Goal: Information Seeking & Learning: Learn about a topic

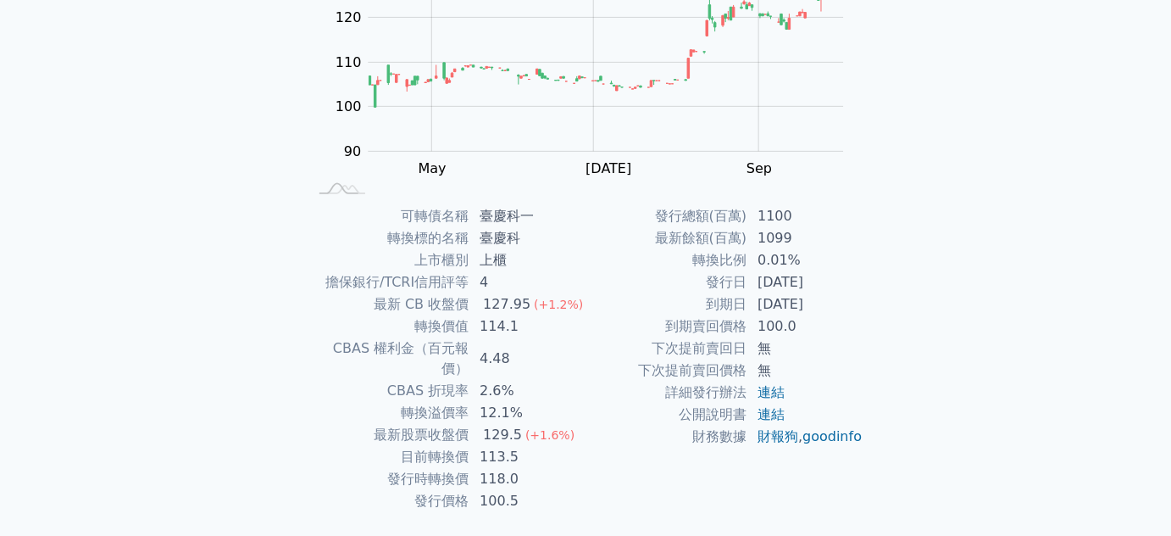
scroll to position [248, 0]
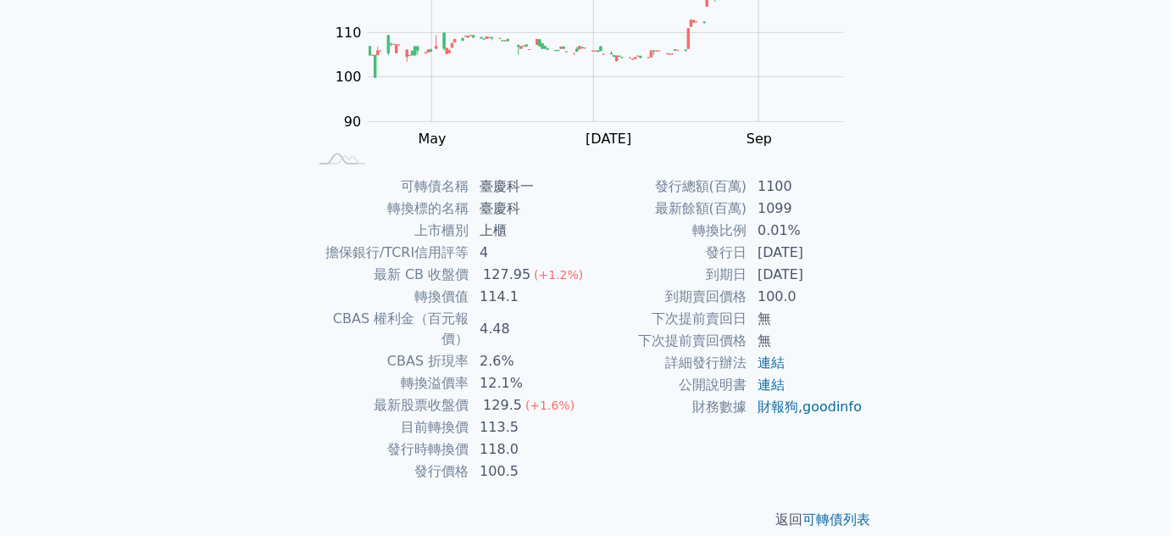
click at [616, 368] on td "詳細發行辦法" at bounding box center [667, 363] width 162 height 22
click at [617, 364] on td "詳細發行辦法" at bounding box center [667, 363] width 162 height 22
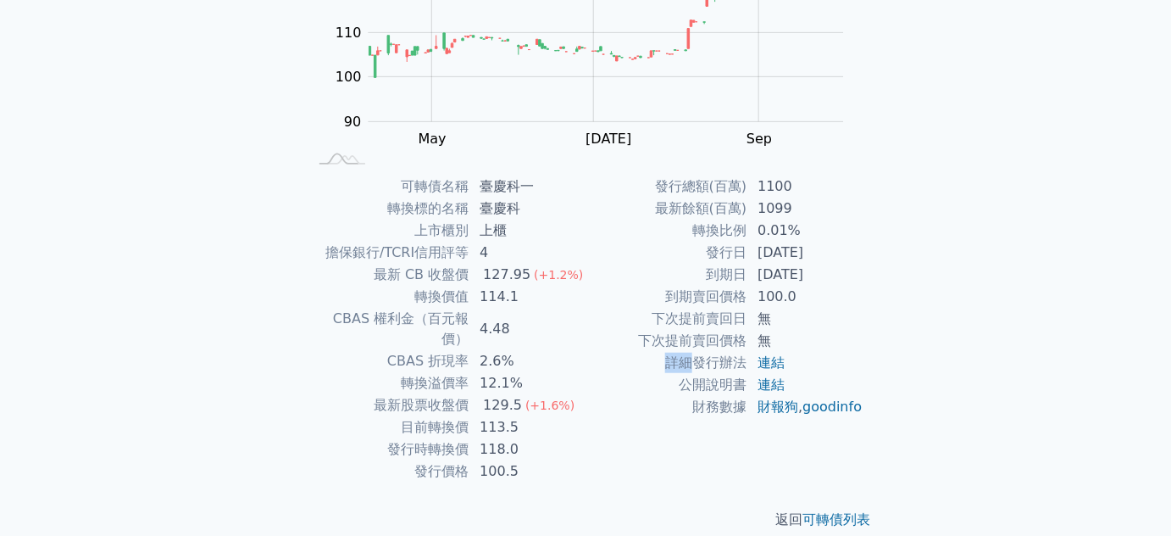
click at [617, 364] on td "詳細發行辦法" at bounding box center [667, 363] width 162 height 22
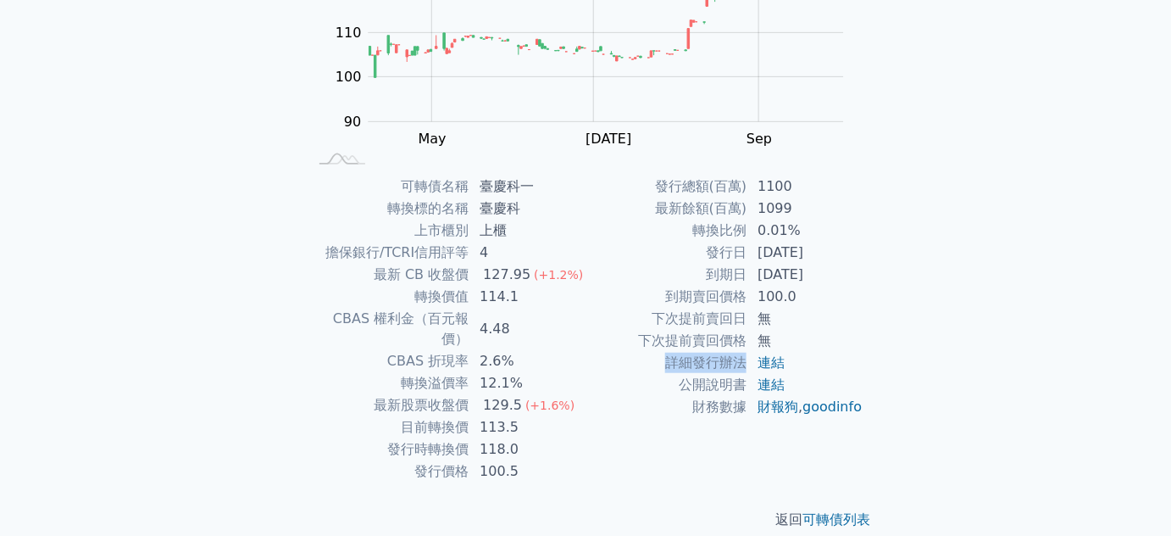
click at [617, 364] on td "詳細發行辦法" at bounding box center [667, 363] width 162 height 22
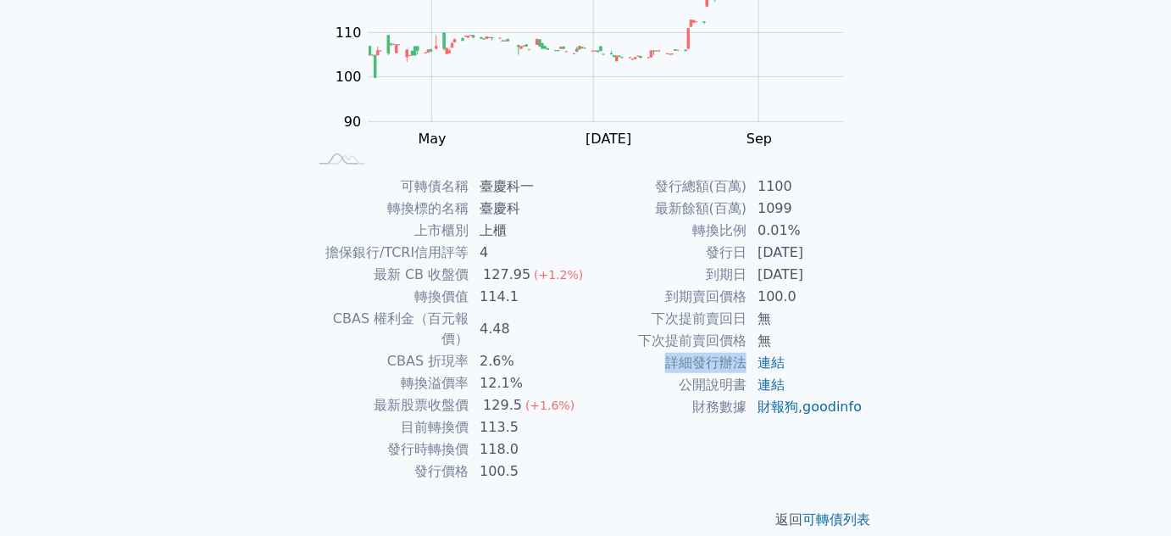
click at [617, 364] on td "詳細發行辦法" at bounding box center [667, 363] width 162 height 22
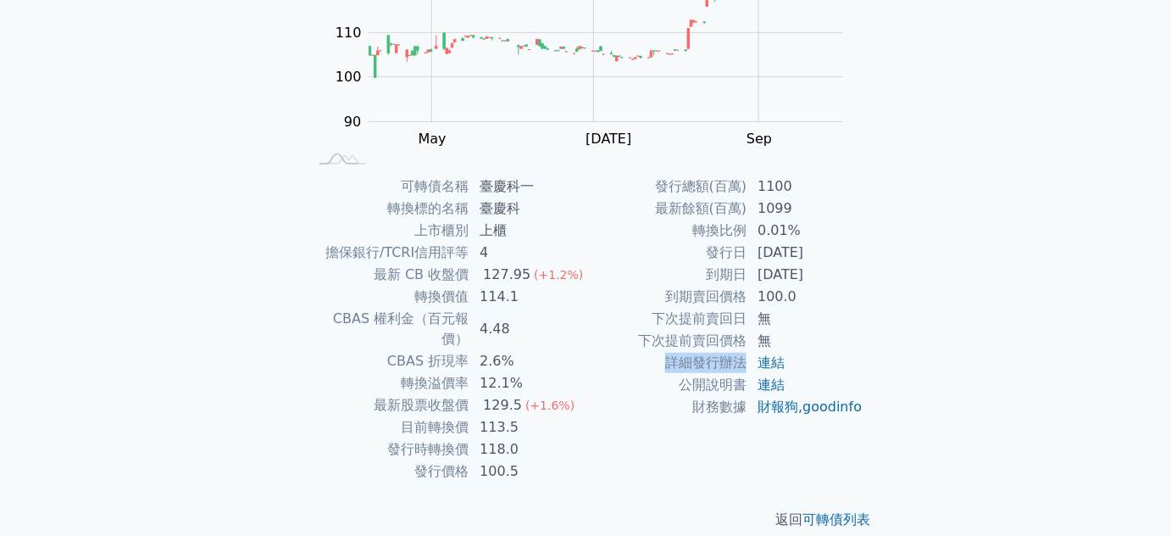
click at [617, 364] on td "詳細發行辦法" at bounding box center [667, 363] width 162 height 22
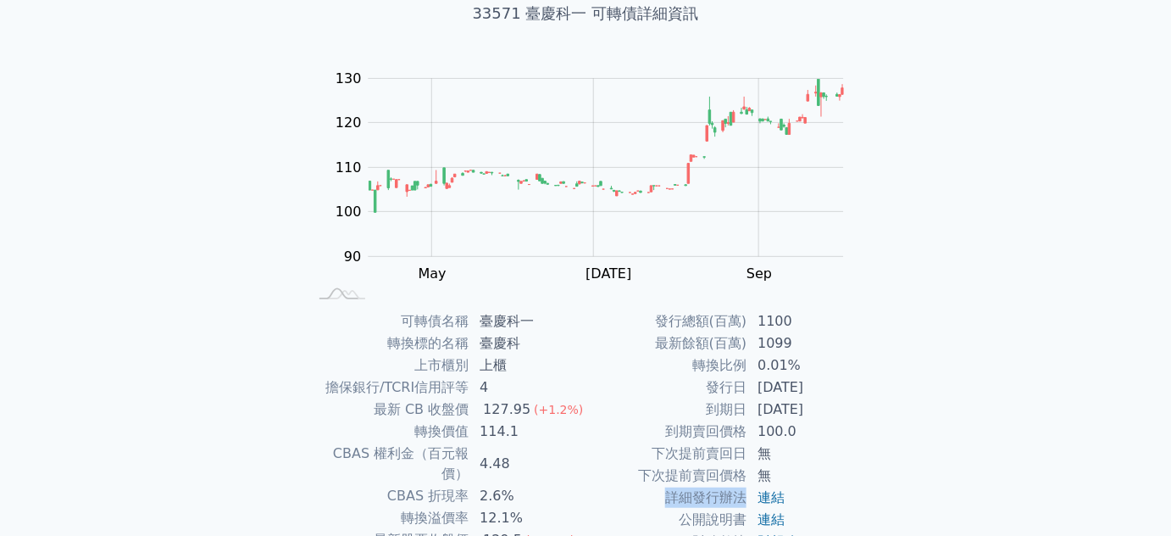
scroll to position [146, 0]
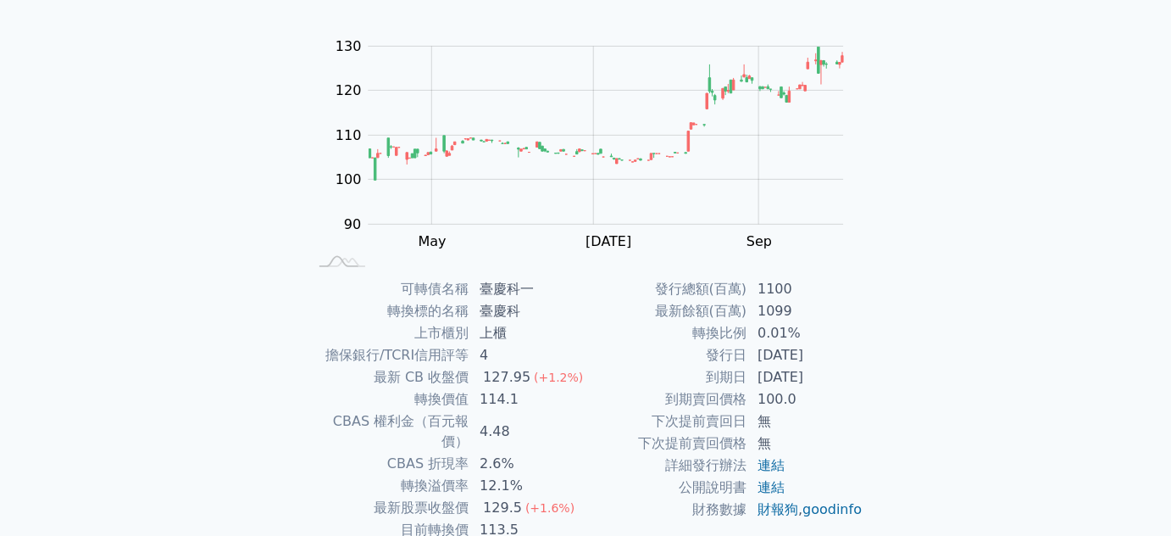
click at [553, 316] on td "臺慶科" at bounding box center [527, 311] width 116 height 22
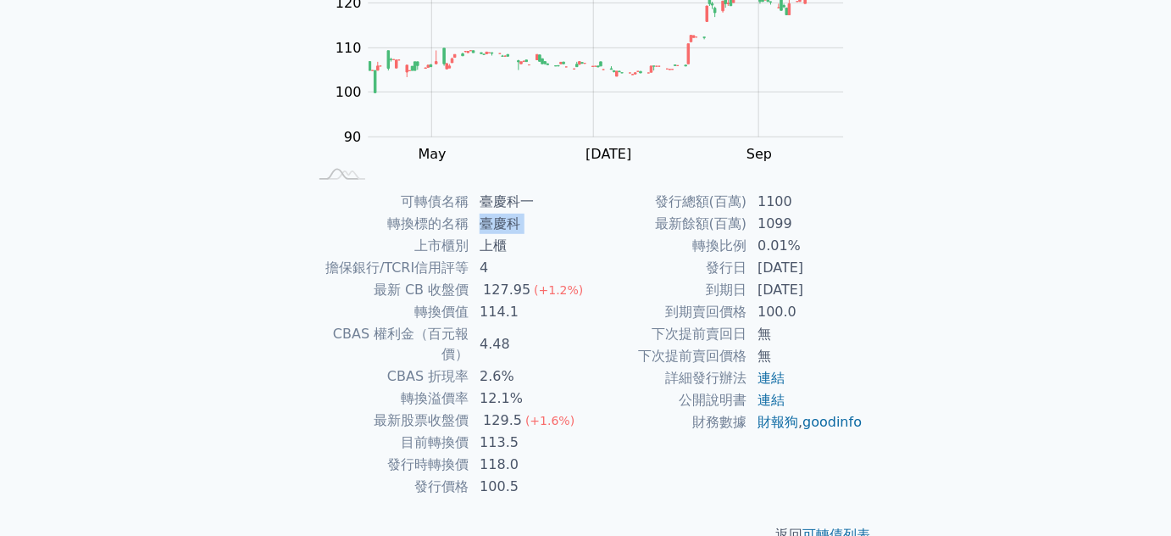
scroll to position [248, 0]
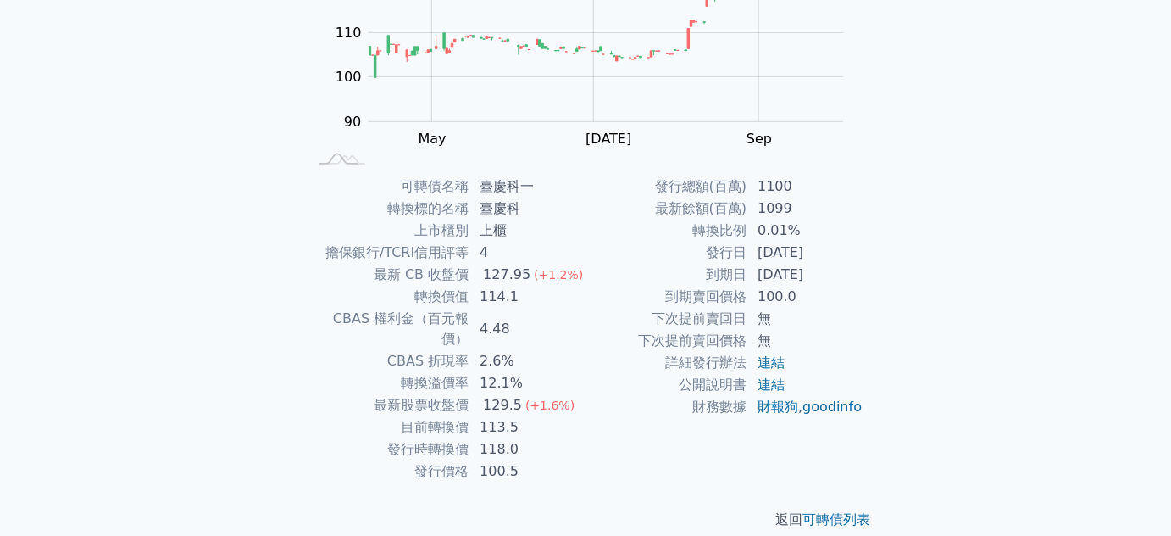
click at [518, 256] on td "4" at bounding box center [527, 253] width 116 height 22
click at [536, 300] on td "114.1" at bounding box center [527, 297] width 116 height 22
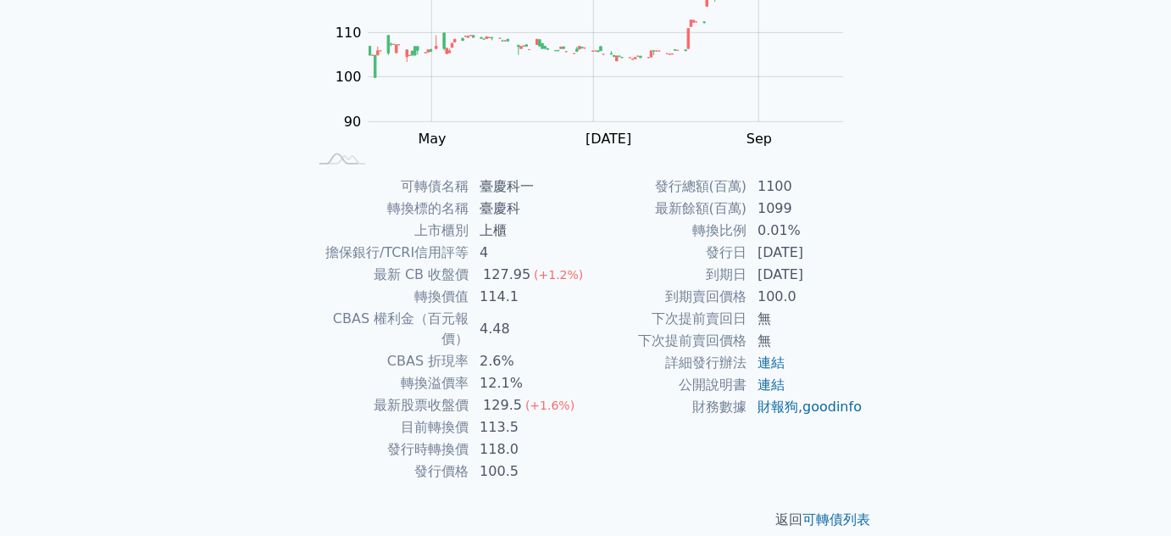
click at [536, 300] on td "114.1" at bounding box center [527, 297] width 116 height 22
click at [597, 275] on td "到期日" at bounding box center [667, 275] width 162 height 22
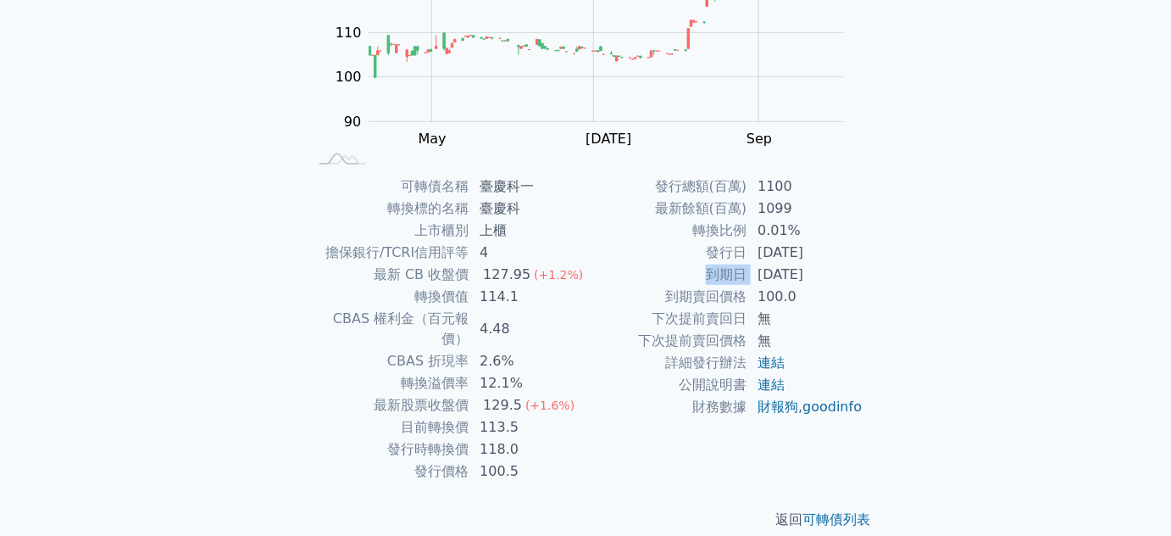
click at [597, 275] on td "到期日" at bounding box center [667, 275] width 162 height 22
click at [597, 289] on td "到期賣回價格" at bounding box center [667, 297] width 162 height 22
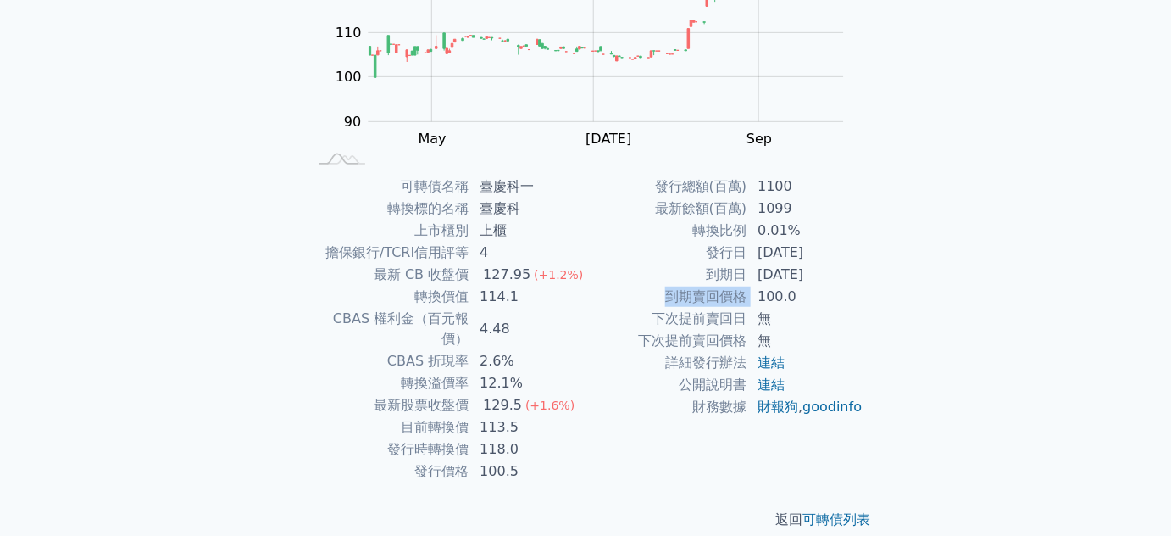
click at [597, 289] on td "到期賣回價格" at bounding box center [667, 297] width 162 height 22
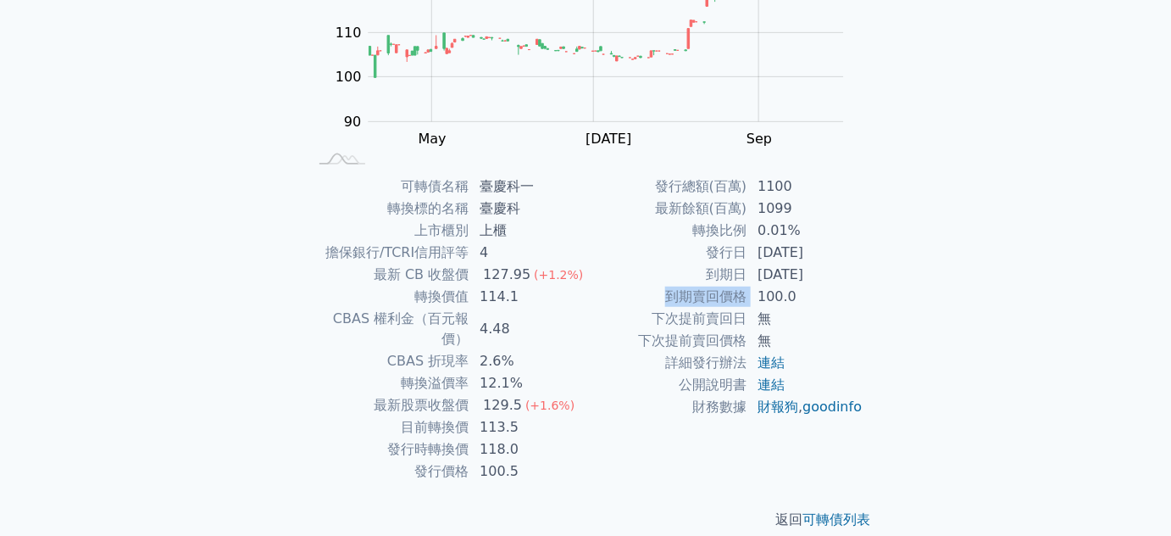
click at [597, 289] on td "到期賣回價格" at bounding box center [667, 297] width 162 height 22
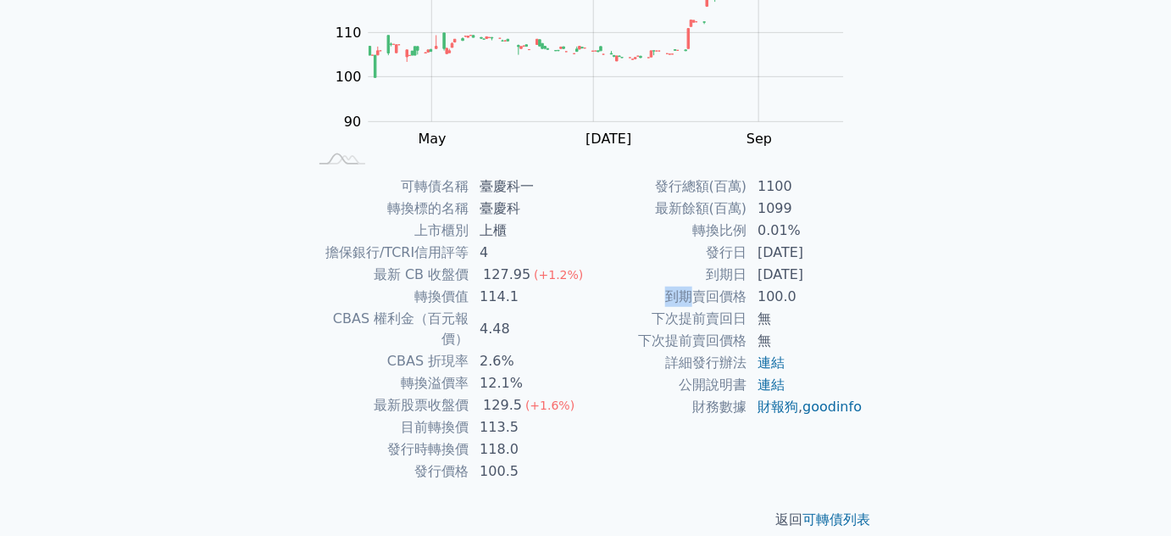
click at [597, 289] on td "到期賣回價格" at bounding box center [667, 297] width 162 height 22
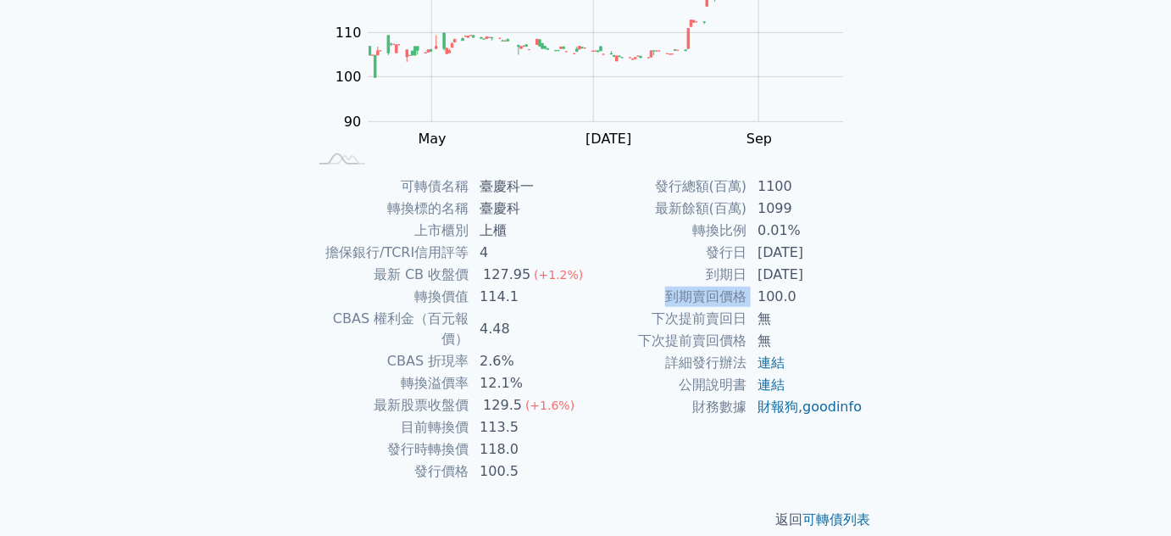
click at [597, 289] on td "到期賣回價格" at bounding box center [667, 297] width 162 height 22
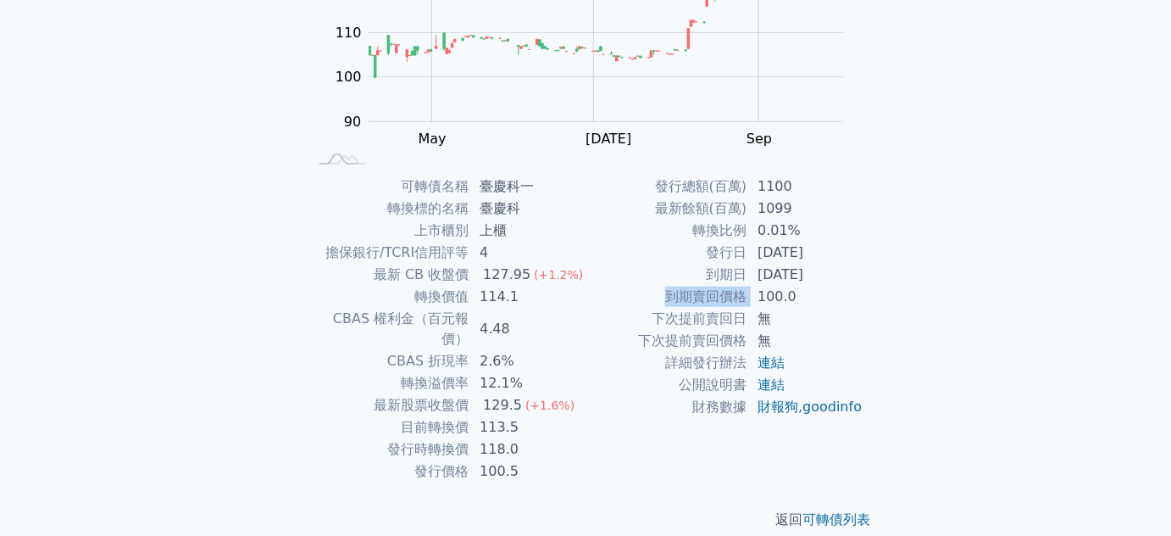
click at [597, 289] on td "到期賣回價格" at bounding box center [667, 297] width 162 height 22
drag, startPoint x: 808, startPoint y: 205, endPoint x: 730, endPoint y: 211, distance: 78.2
click at [730, 211] on tr "最新餘額(百萬) 1099" at bounding box center [725, 208] width 278 height 22
click at [730, 211] on td "最新餘額(百萬)" at bounding box center [667, 208] width 162 height 22
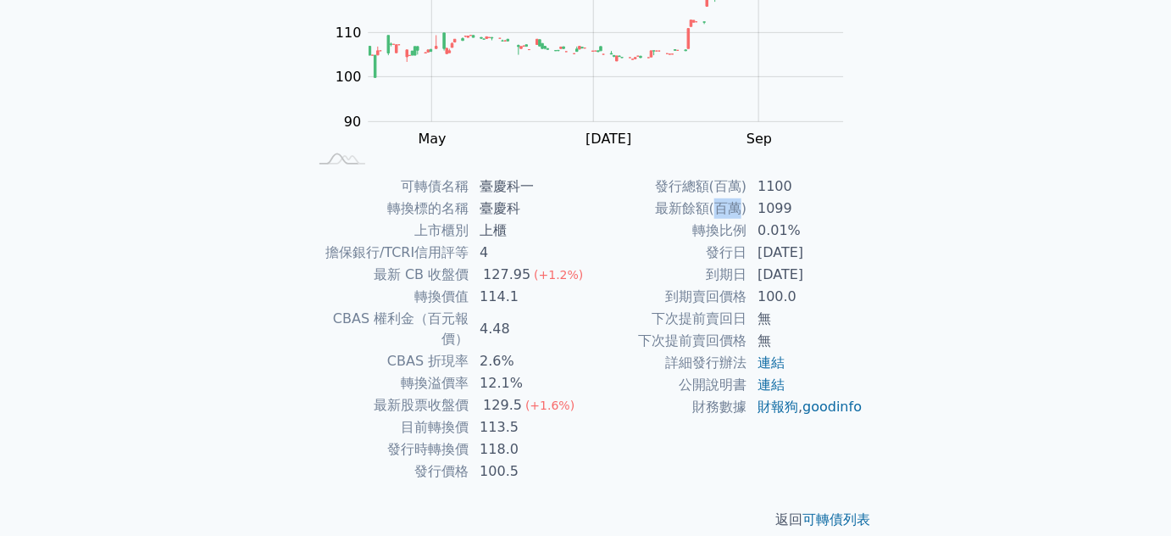
click at [730, 211] on td "最新餘額(百萬)" at bounding box center [667, 208] width 162 height 22
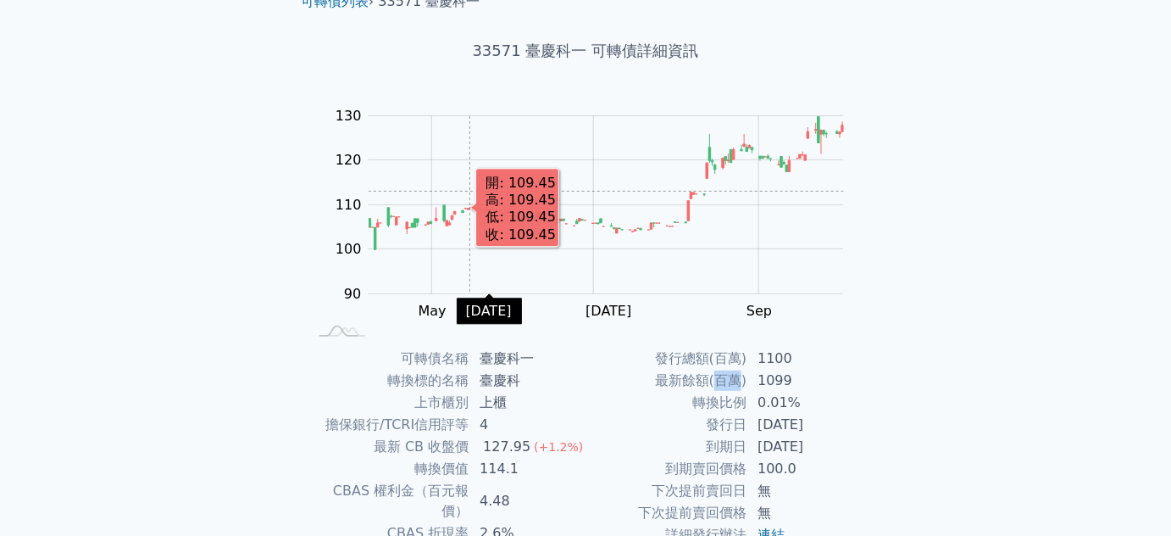
scroll to position [43, 0]
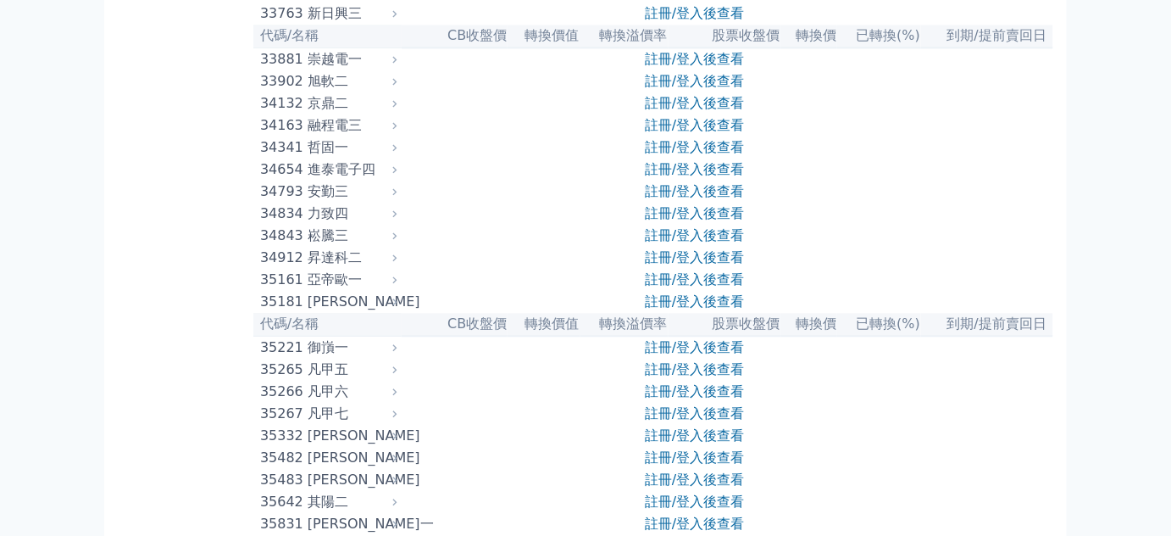
scroll to position [3286, 0]
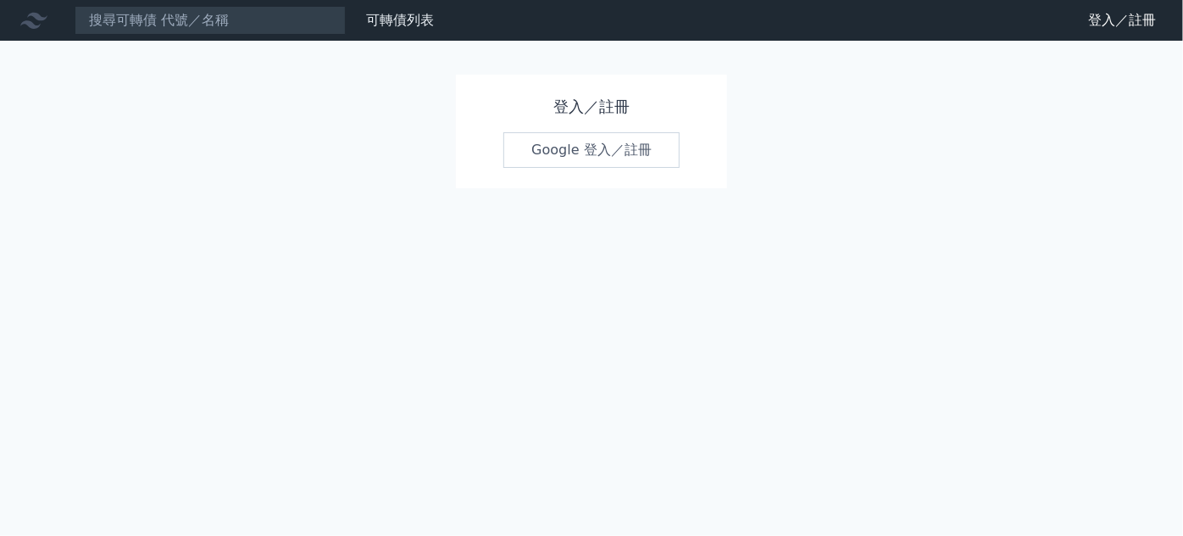
click at [595, 152] on link "Google 登入／註冊" at bounding box center [591, 150] width 176 height 36
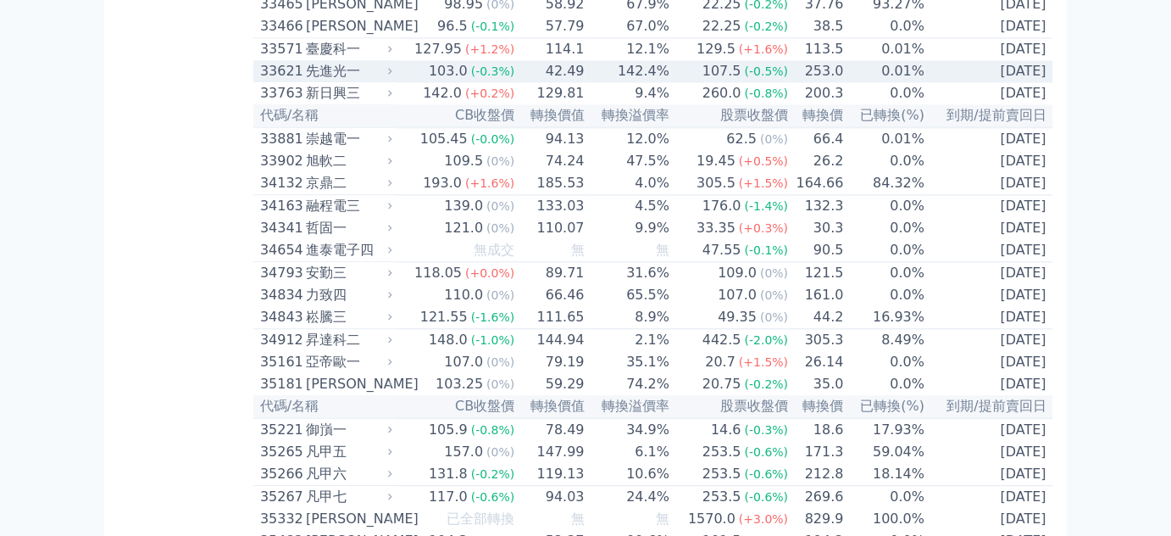
scroll to position [3236, 0]
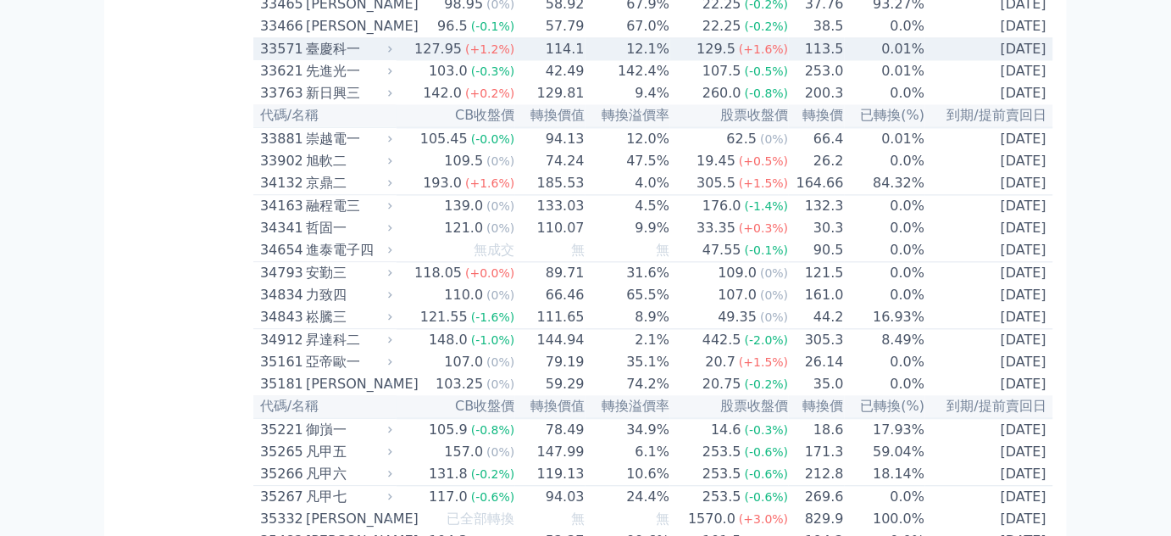
click at [339, 59] on div "臺慶科一" at bounding box center [347, 49] width 83 height 20
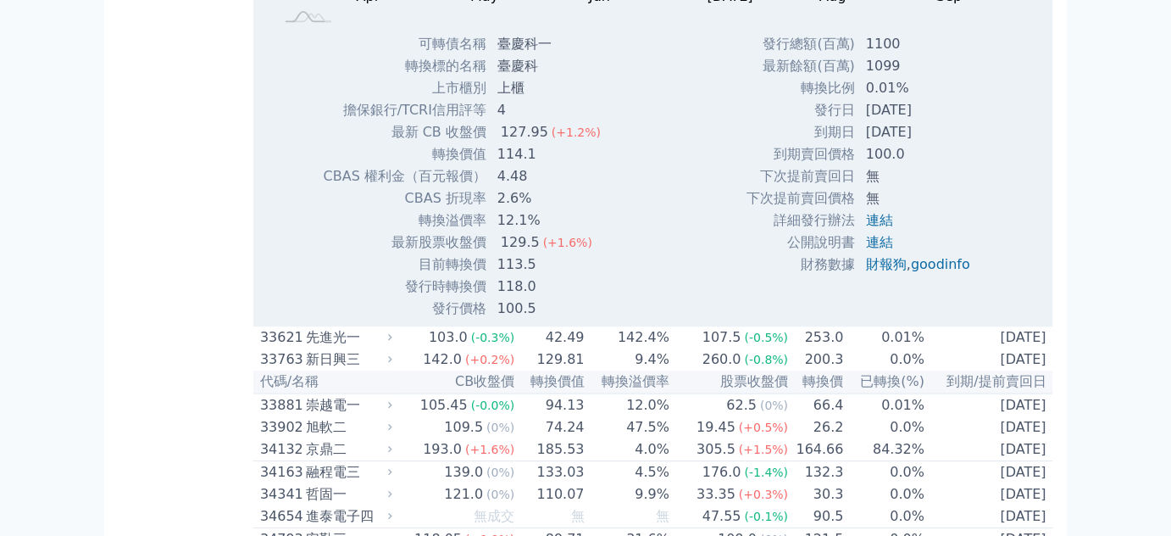
scroll to position [3543, 0]
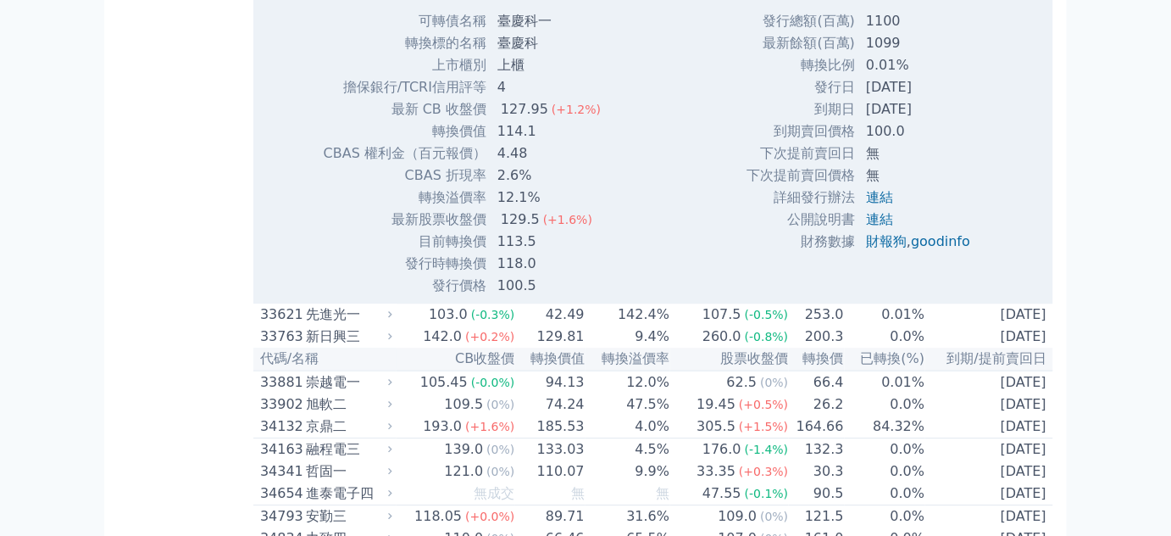
click at [645, 270] on div "Zoom Out 100 85 90 95 100 105 110 140 120 130 80 70 L Apr May Jun [DATE] Aug Se…" at bounding box center [653, 25] width 800 height 544
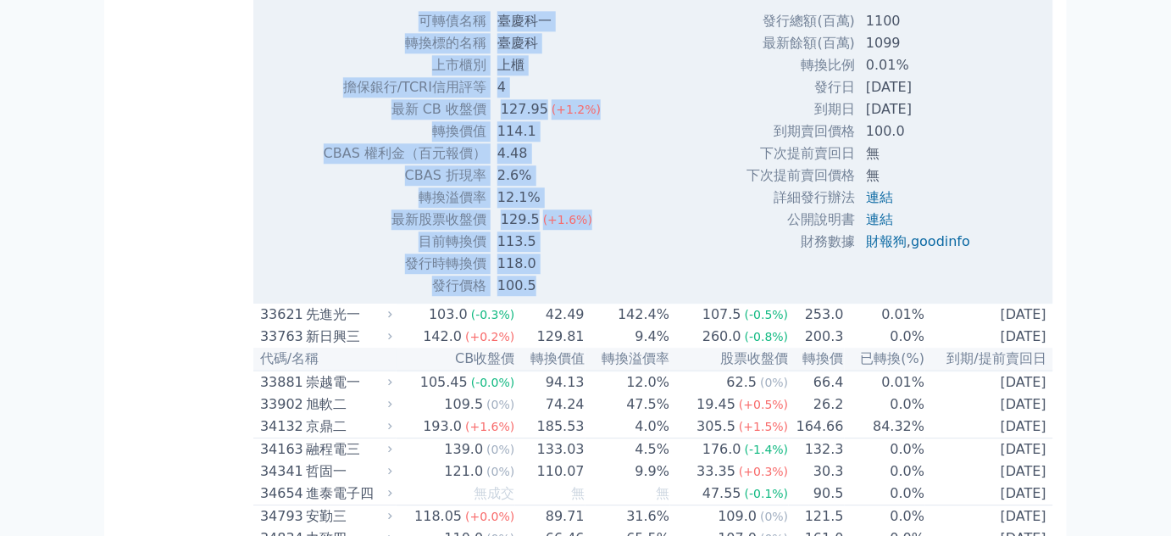
click at [645, 270] on div "Zoom Out 100 85 90 95 100 105 110 140 120 130 80 70 L Apr May Jun [DATE] Aug Se…" at bounding box center [653, 25] width 800 height 544
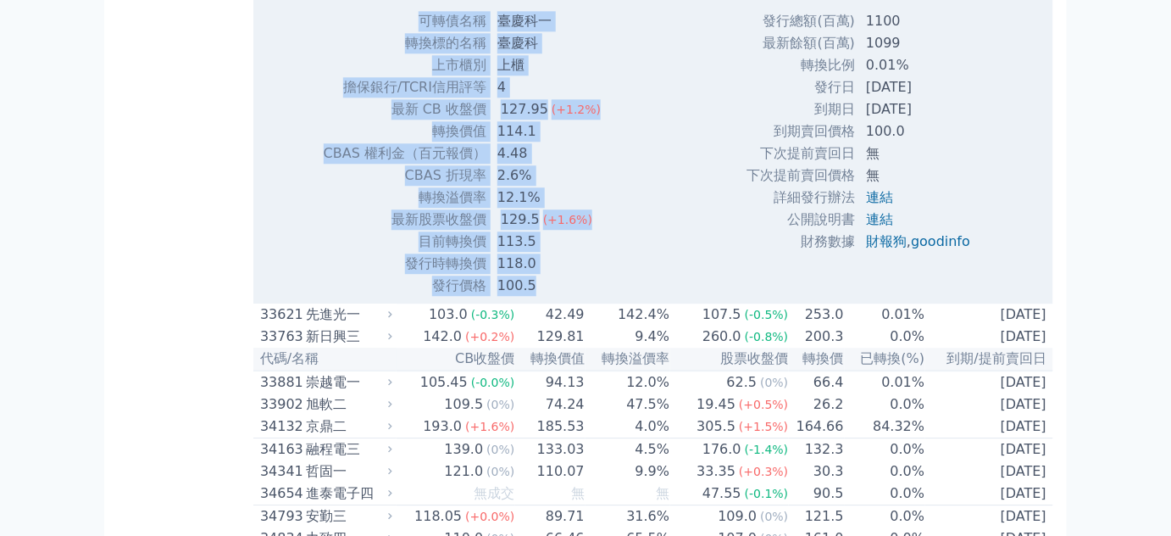
click at [645, 270] on div "Zoom Out 100 85 90 95 100 105 110 140 120 130 80 70 L Apr May Jun [DATE] Aug Se…" at bounding box center [653, 25] width 800 height 544
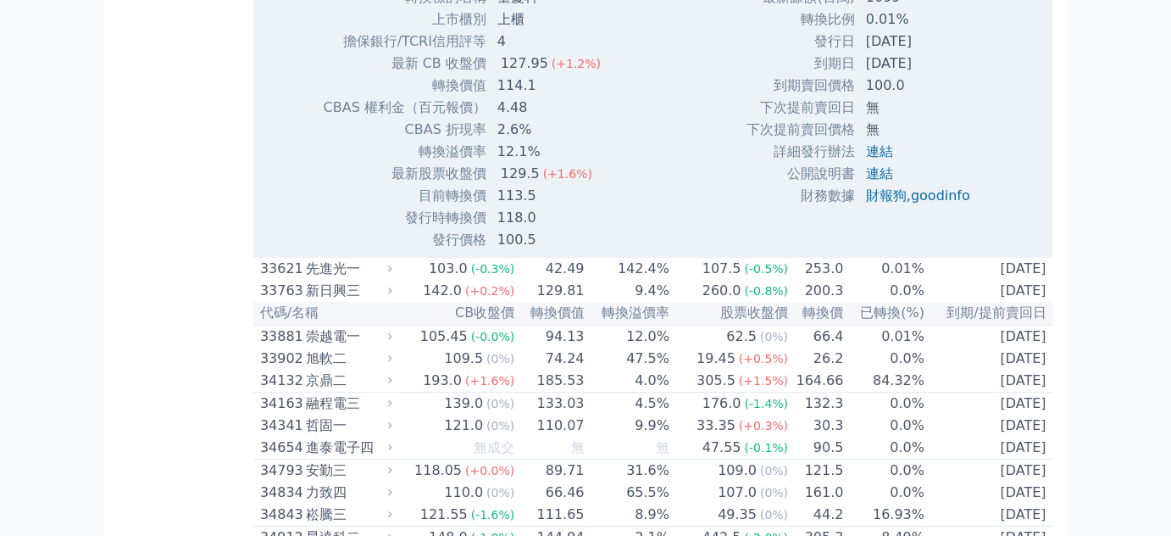
scroll to position [3595, 0]
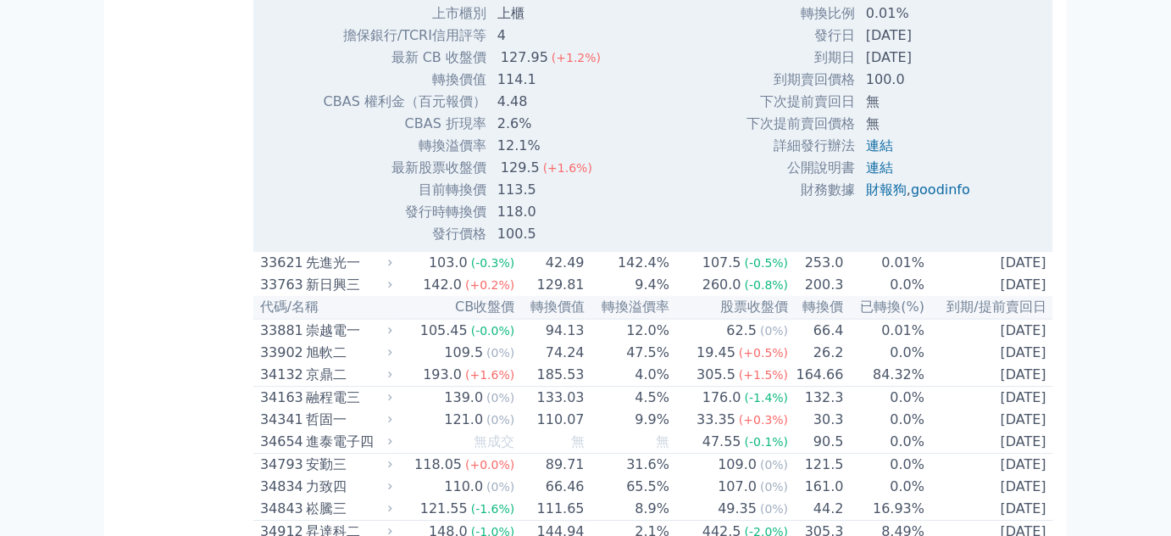
click at [539, 68] on div "127.95" at bounding box center [524, 57] width 54 height 20
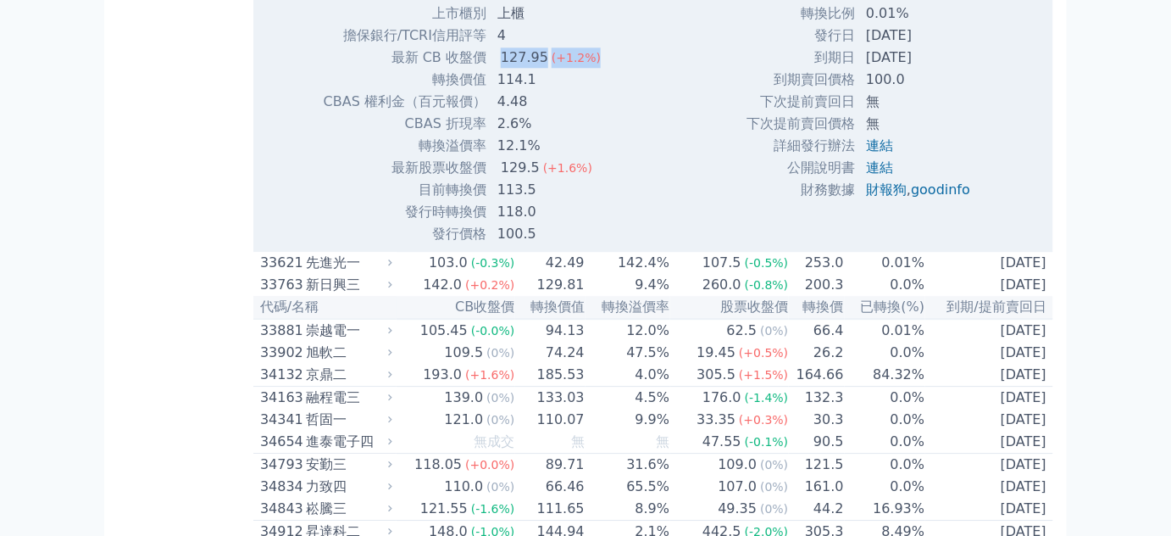
click at [539, 68] on div "127.95" at bounding box center [524, 57] width 54 height 20
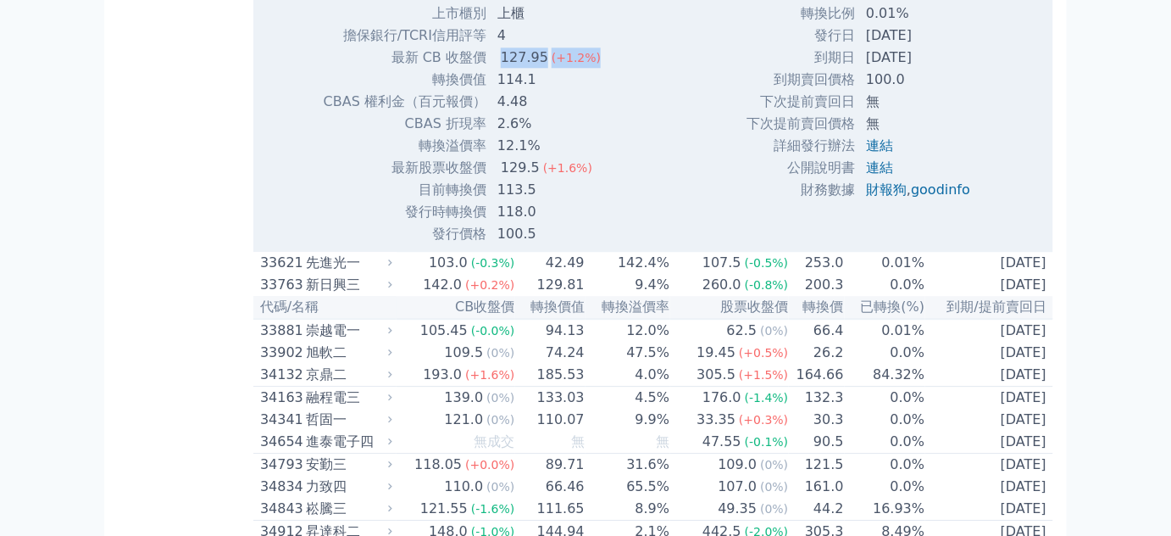
click at [539, 68] on div "127.95" at bounding box center [524, 57] width 54 height 20
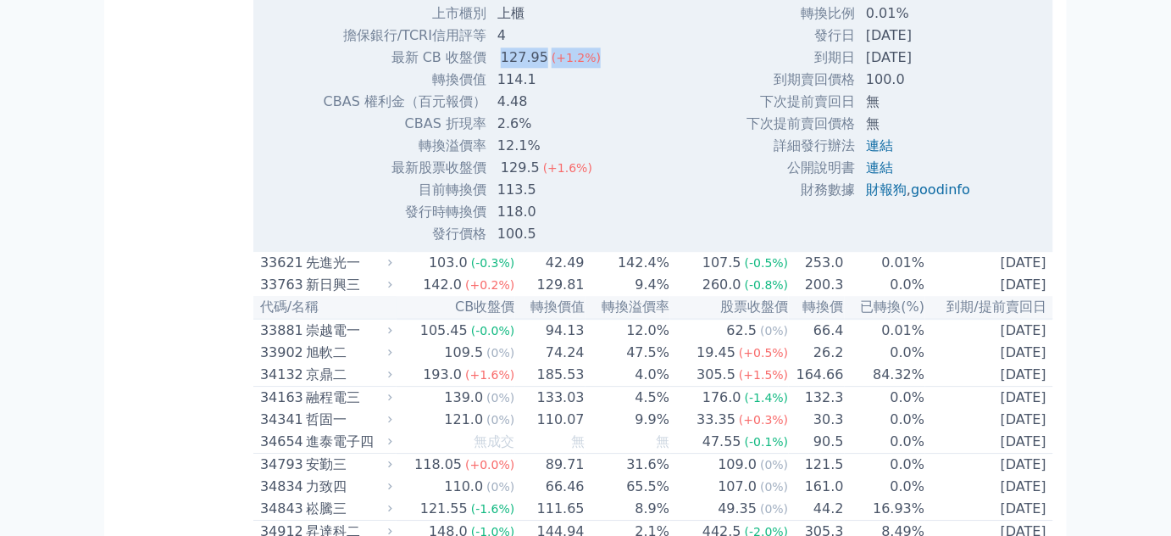
click at [539, 68] on div "127.95" at bounding box center [524, 57] width 54 height 20
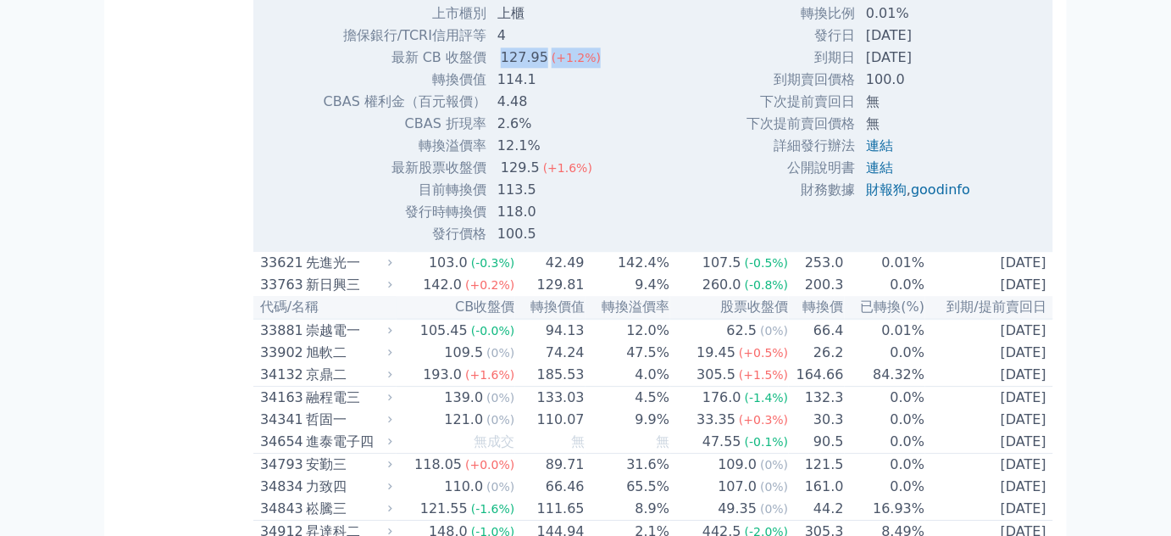
click at [539, 68] on div "127.95" at bounding box center [524, 57] width 54 height 20
click at [547, 91] on td "114.1" at bounding box center [550, 80] width 127 height 22
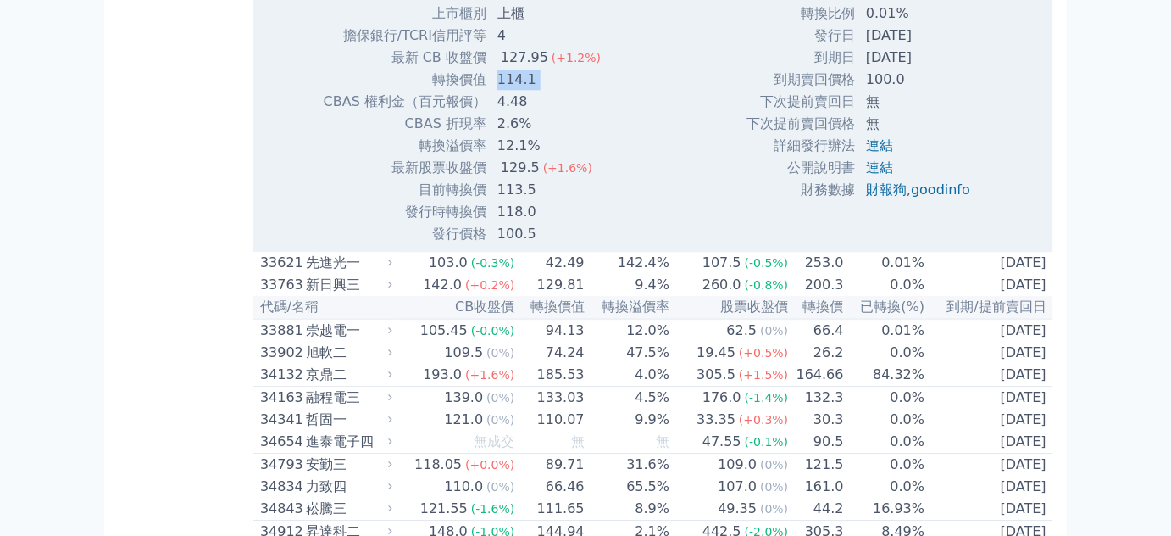
click at [547, 91] on td "114.1" at bounding box center [550, 80] width 127 height 22
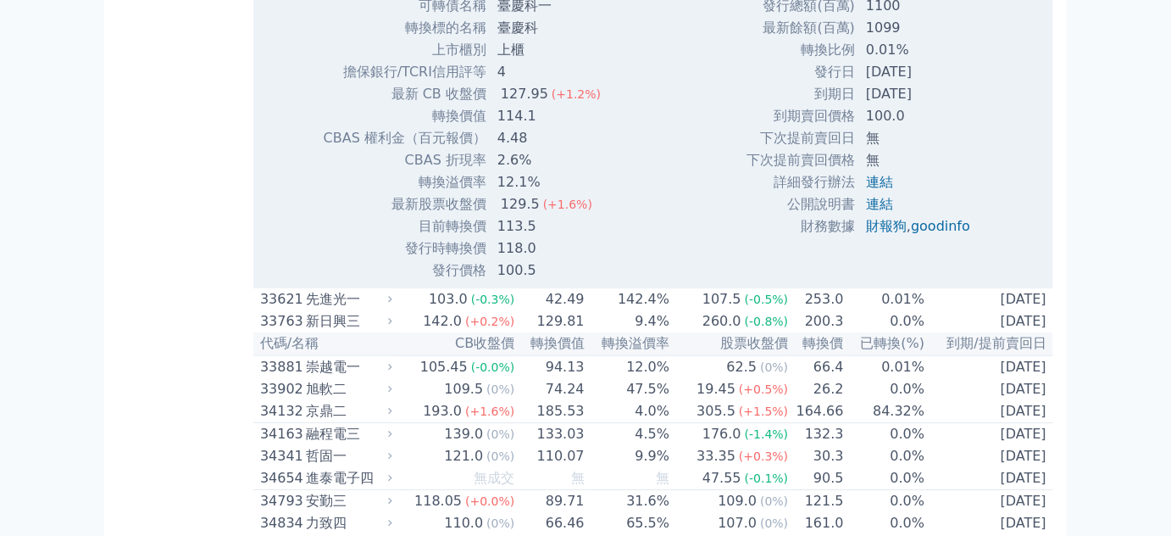
scroll to position [3543, 0]
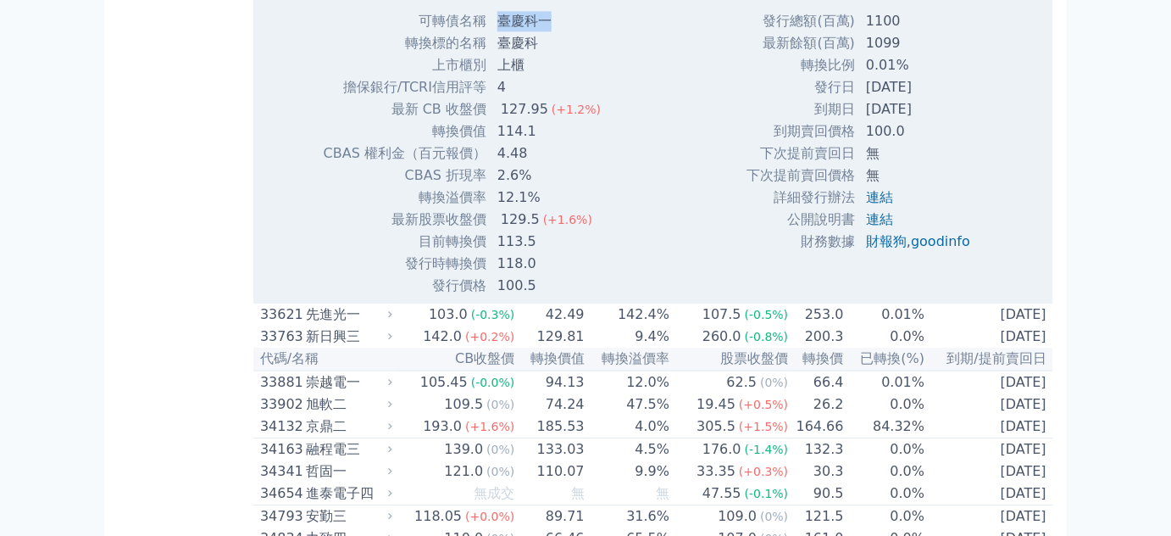
drag, startPoint x: 558, startPoint y: 253, endPoint x: 495, endPoint y: 253, distance: 62.7
click at [495, 32] on td "臺慶科一" at bounding box center [550, 21] width 127 height 22
